Goal: Task Accomplishment & Management: Manage account settings

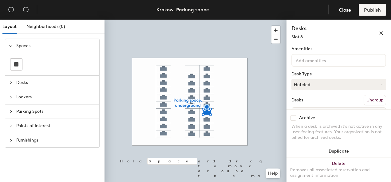
scroll to position [37, 0]
click at [324, 87] on button "Hoteled" at bounding box center [338, 84] width 95 height 11
click at [317, 100] on div "Assigned" at bounding box center [321, 103] width 61 height 9
click at [370, 11] on span "Publish" at bounding box center [372, 10] width 17 height 6
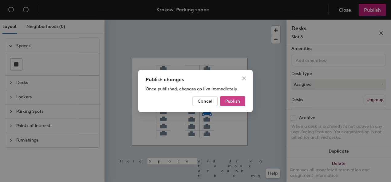
click at [232, 100] on span "Publish" at bounding box center [232, 101] width 15 height 5
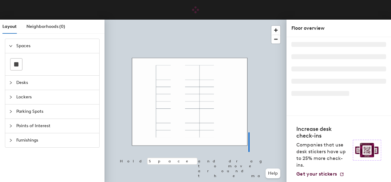
click at [248, 20] on div at bounding box center [195, 20] width 182 height 0
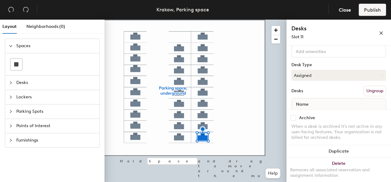
scroll to position [46, 0]
click at [373, 74] on button "Assigned" at bounding box center [338, 75] width 95 height 11
click at [307, 93] on div "Assigned" at bounding box center [321, 94] width 61 height 9
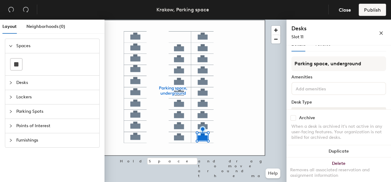
scroll to position [8, 0]
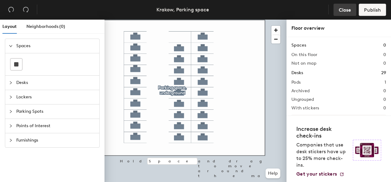
click at [344, 13] on button "Close" at bounding box center [344, 10] width 23 height 12
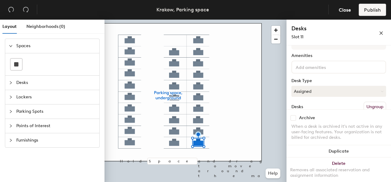
scroll to position [30, 0]
click at [348, 86] on button "Assigned" at bounding box center [338, 90] width 95 height 11
click at [316, 127] on div "Hoteled" at bounding box center [321, 127] width 61 height 9
click at [362, 12] on button "Publish" at bounding box center [371, 10] width 27 height 12
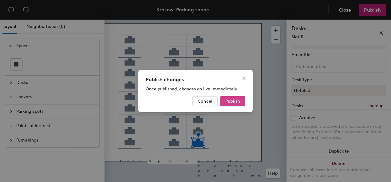
click at [222, 101] on button "Publish" at bounding box center [232, 101] width 25 height 10
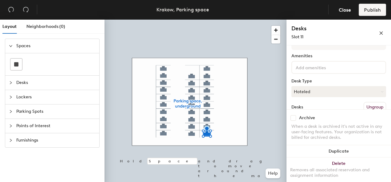
scroll to position [29, 0]
click at [326, 93] on button "Hoteled" at bounding box center [338, 91] width 95 height 11
click at [318, 108] on div "Assigned" at bounding box center [321, 110] width 61 height 9
click at [371, 11] on span "Publish" at bounding box center [372, 10] width 17 height 6
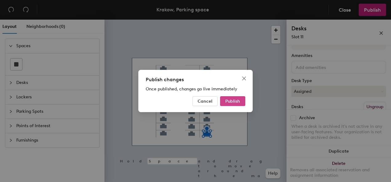
click at [240, 102] on button "Publish" at bounding box center [232, 101] width 25 height 10
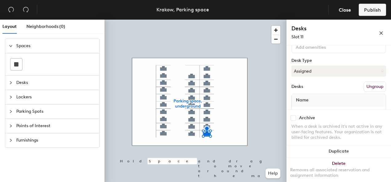
scroll to position [50, 0]
click at [316, 65] on button "Assigned" at bounding box center [338, 70] width 95 height 11
click at [304, 108] on div "Hoteled" at bounding box center [321, 108] width 61 height 9
click at [370, 8] on span "Publish" at bounding box center [372, 10] width 17 height 6
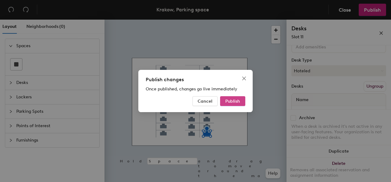
click at [230, 101] on span "Publish" at bounding box center [232, 101] width 15 height 5
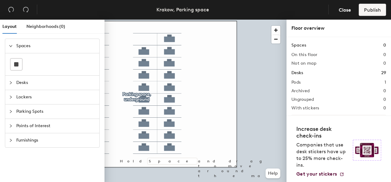
drag, startPoint x: 346, startPoint y: 9, endPoint x: 266, endPoint y: 1, distance: 79.9
click at [345, 9] on span "Close" at bounding box center [344, 10] width 12 height 6
